Goal: Navigation & Orientation: Find specific page/section

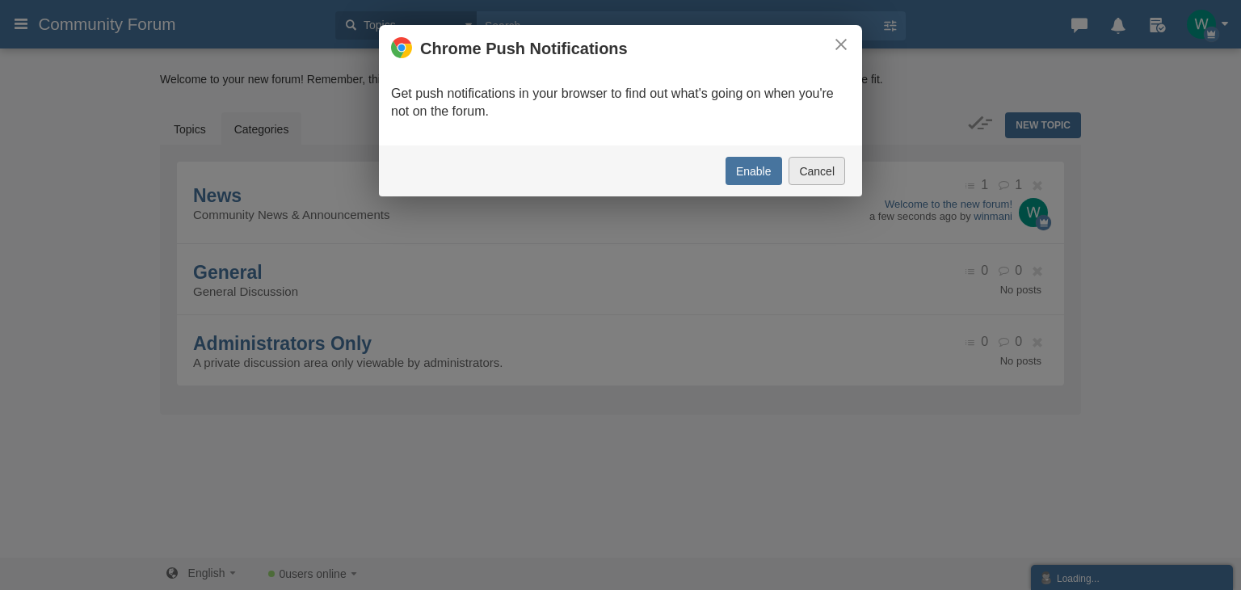
drag, startPoint x: 805, startPoint y: 170, endPoint x: 780, endPoint y: 174, distance: 24.7
click at [805, 170] on button "Cancel" at bounding box center [816, 171] width 57 height 28
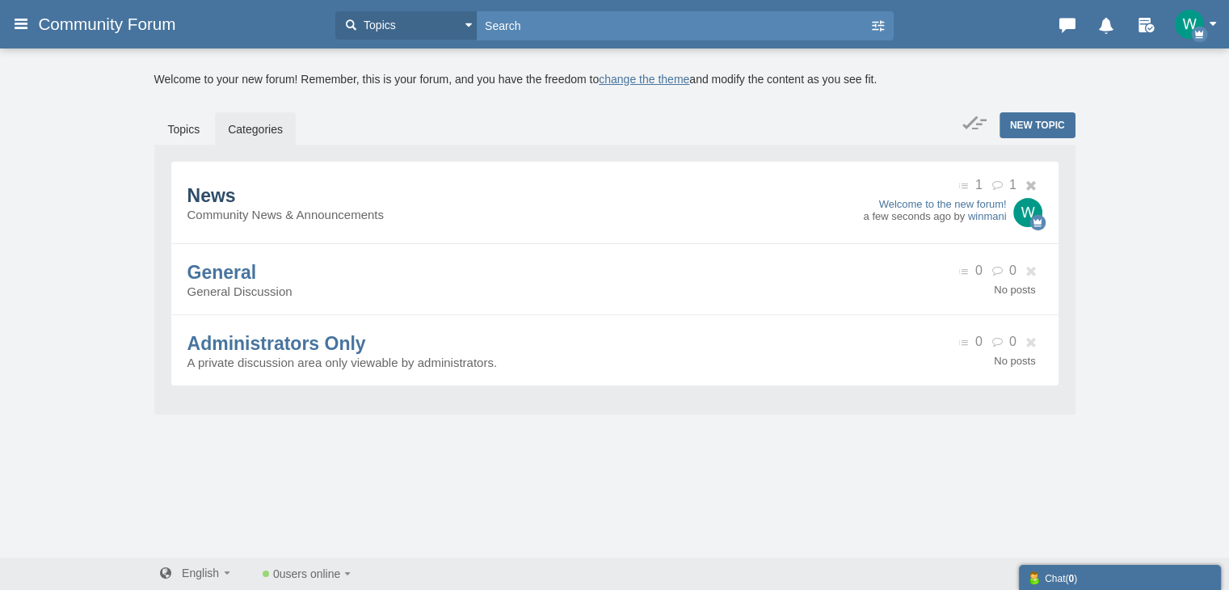
click at [220, 191] on span "News" at bounding box center [211, 195] width 48 height 21
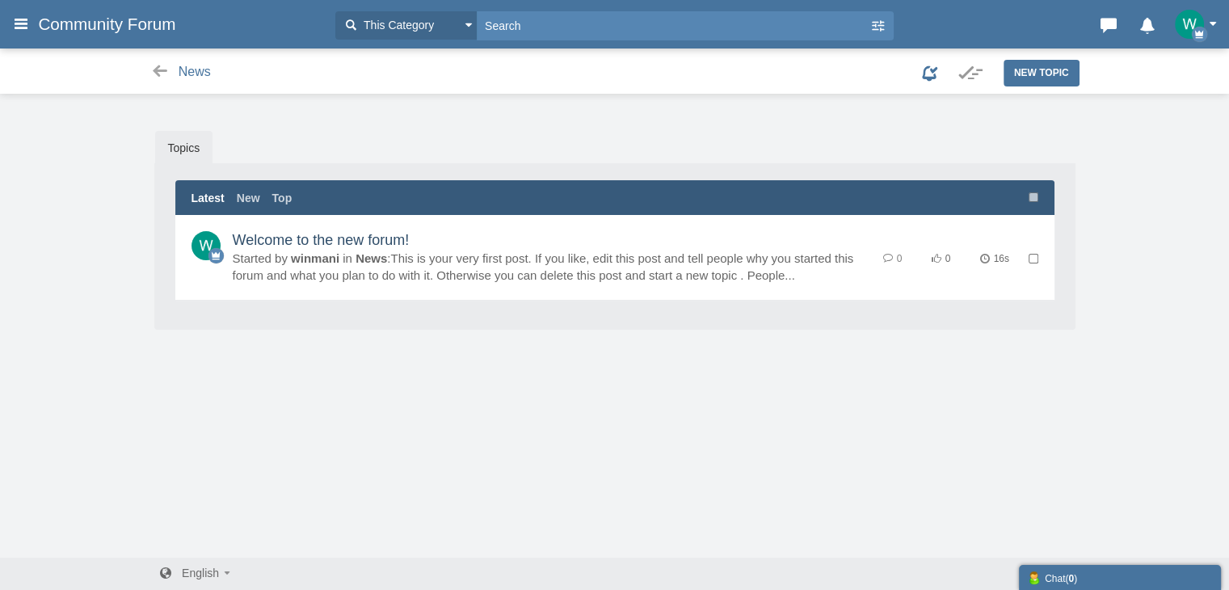
click at [311, 237] on link "Welcome to the new forum!" at bounding box center [321, 240] width 177 height 16
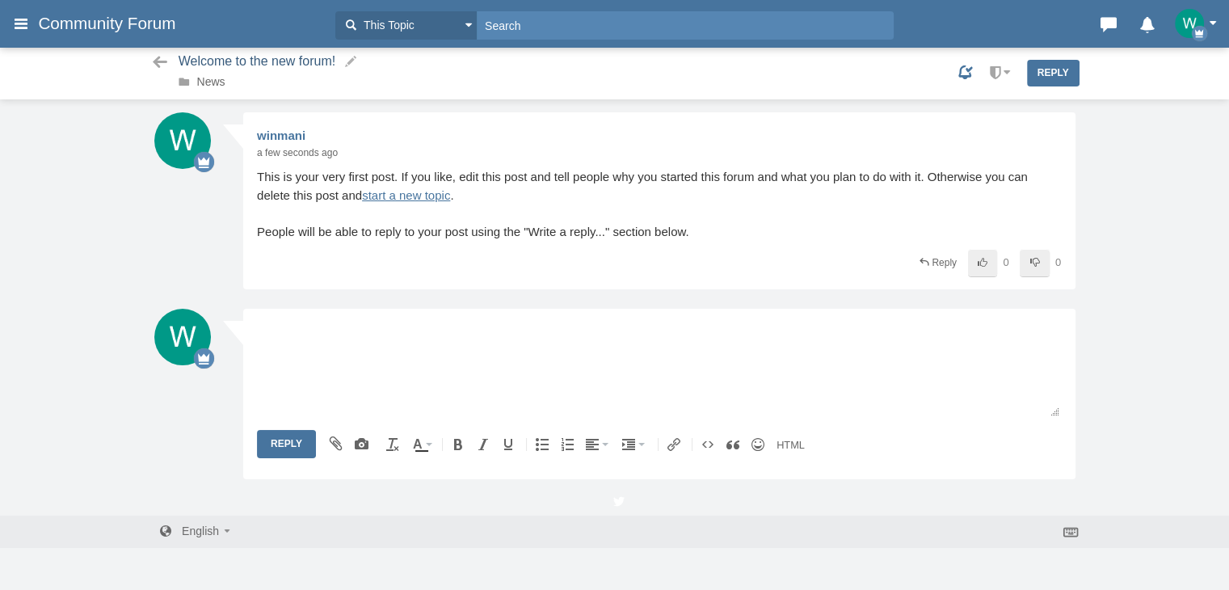
click at [200, 56] on span "Welcome to the new forum!" at bounding box center [257, 61] width 157 height 14
click at [150, 57] on icon at bounding box center [160, 62] width 20 height 16
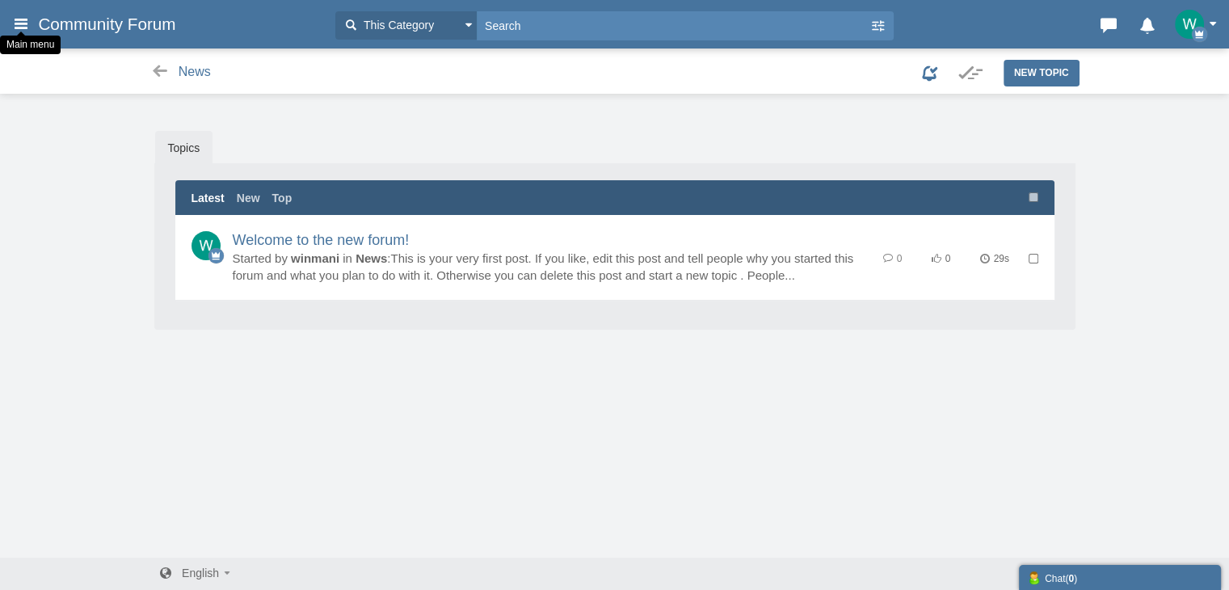
click at [24, 19] on icon at bounding box center [21, 23] width 18 height 29
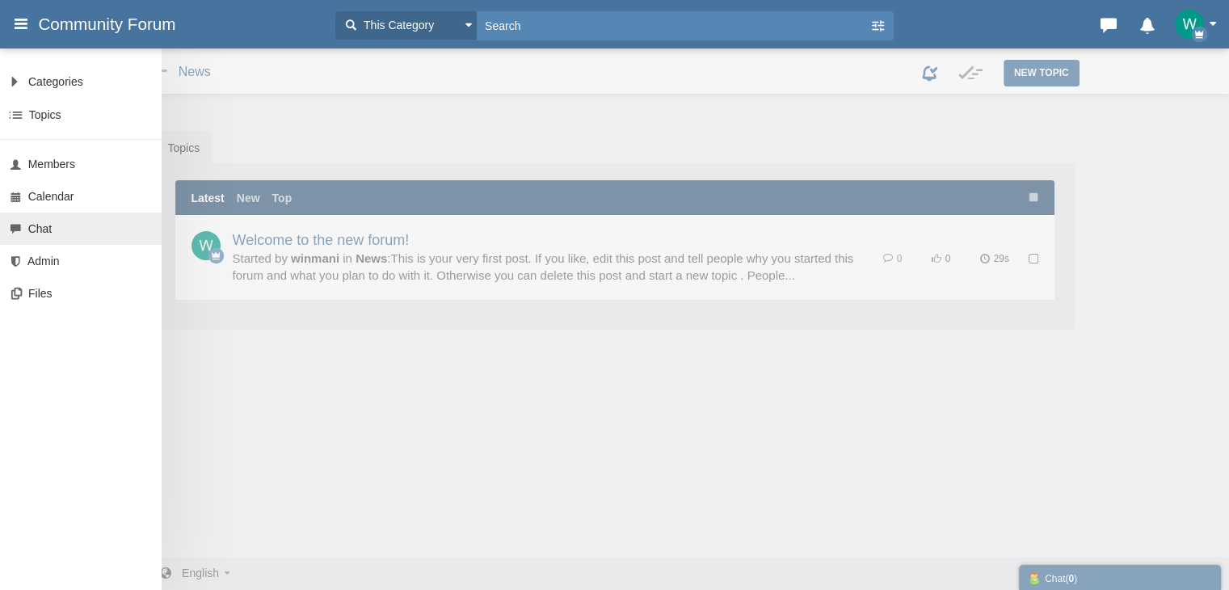
click at [74, 233] on link "Chat" at bounding box center [81, 228] width 162 height 32
click at [52, 263] on span "Admin" at bounding box center [43, 260] width 32 height 13
